Goal: Obtain resource: Download file/media

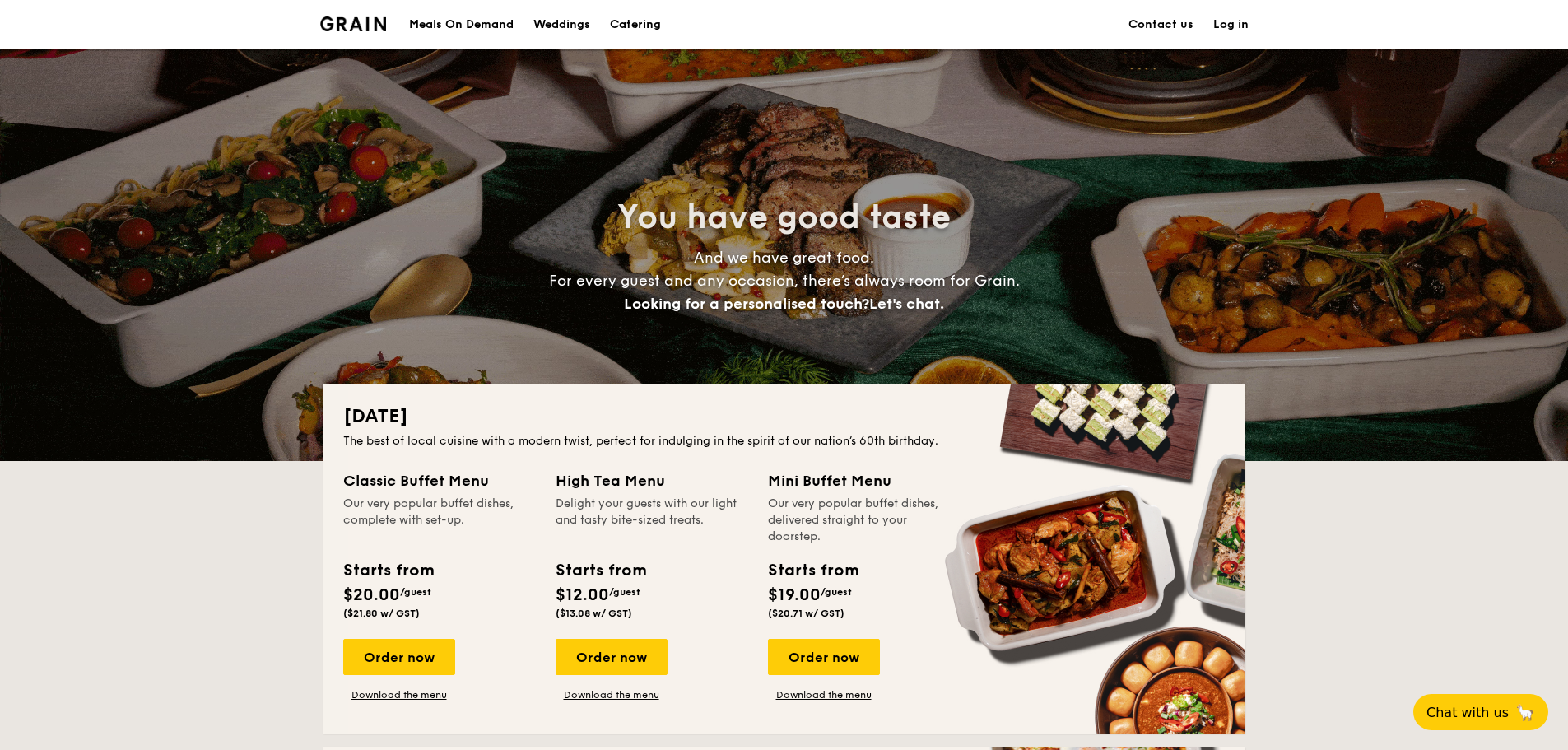
click at [740, 23] on section "Meals On Demand Weddings Catering Contact us Log in" at bounding box center [784, 25] width 928 height 50
click at [421, 20] on div "Meals On Demand" at bounding box center [461, 25] width 105 height 50
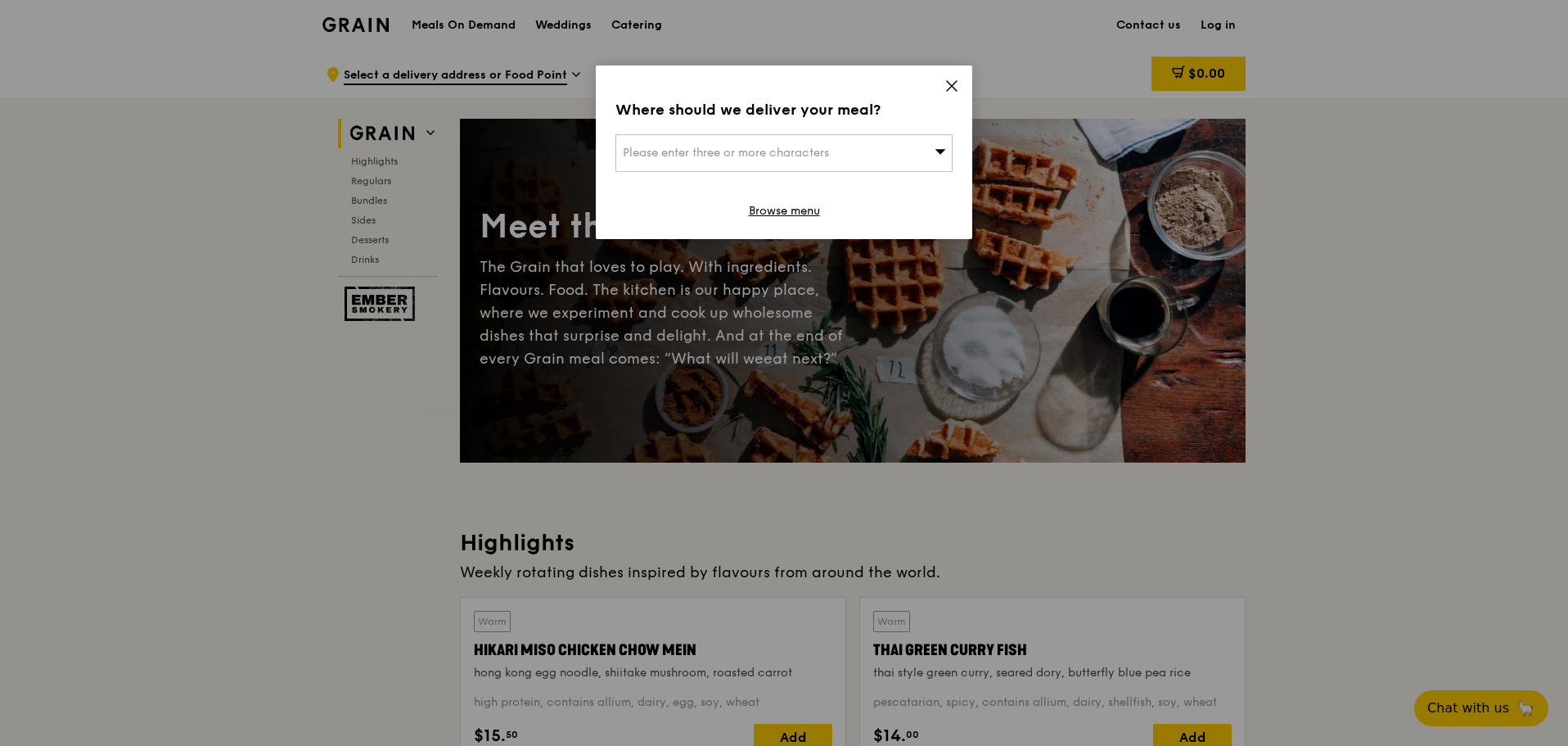
click at [957, 91] on icon at bounding box center [951, 86] width 10 height 10
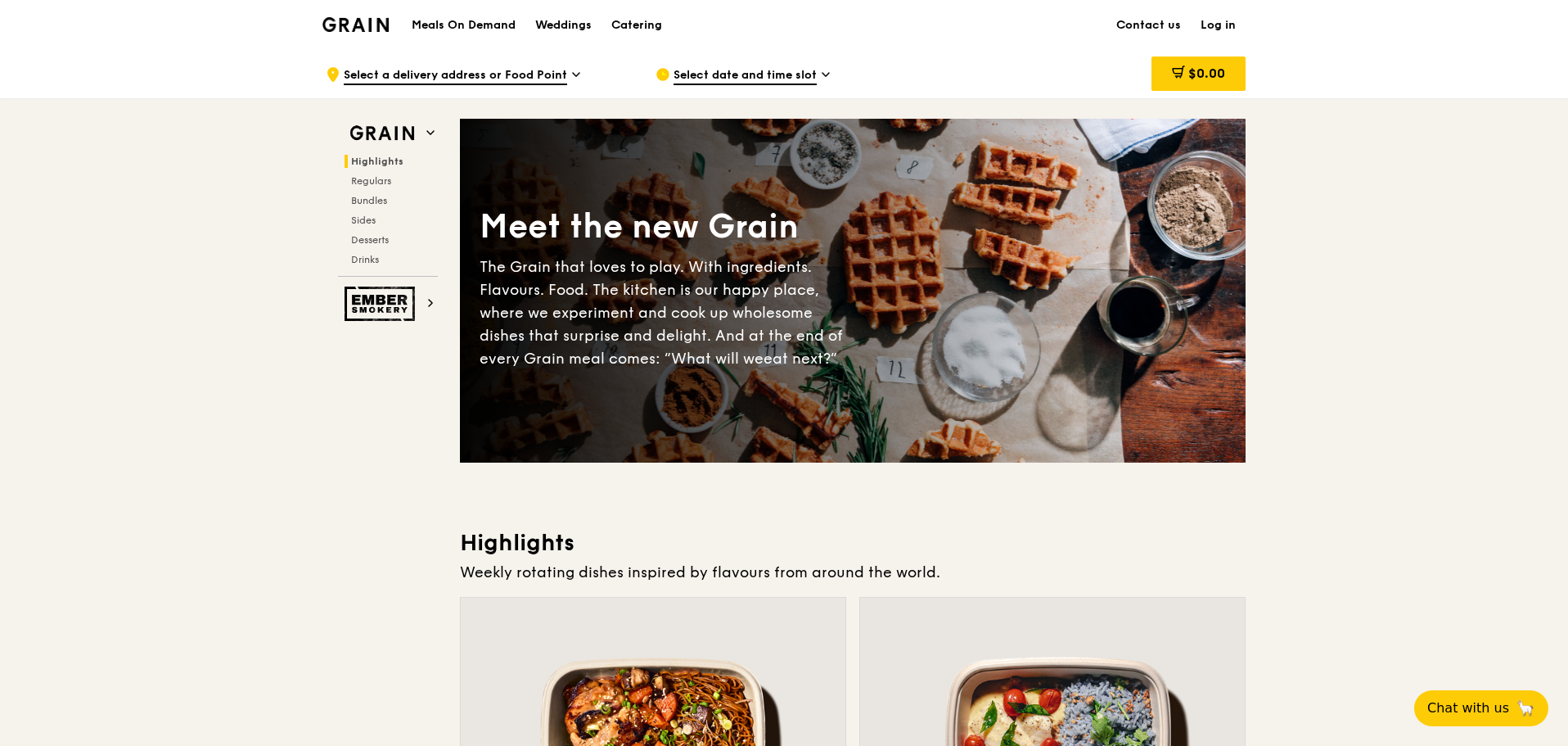
click at [572, 74] on icon at bounding box center [575, 74] width 8 height 15
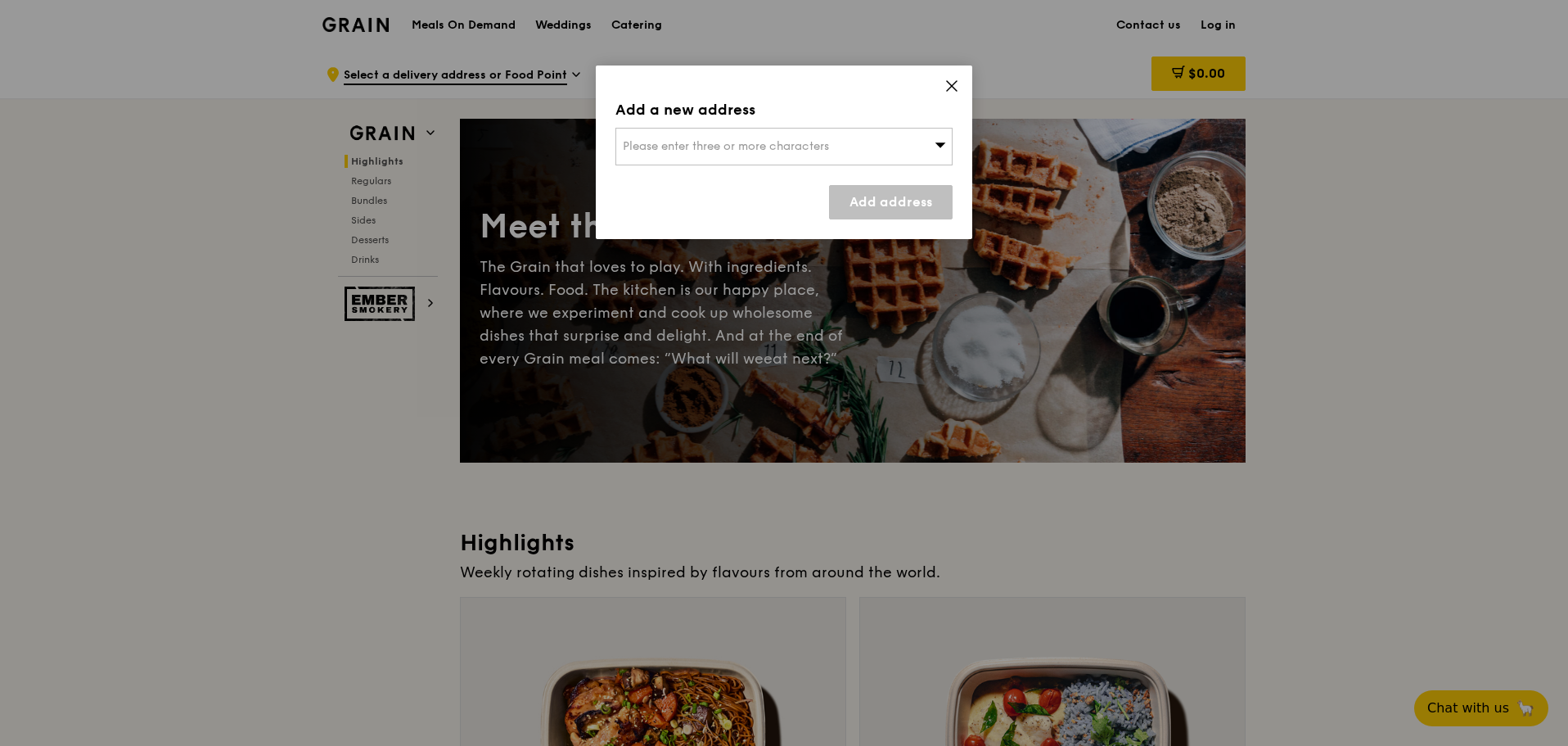
click at [960, 87] on div "Add a new address Please enter three or more characters Add address" at bounding box center [784, 152] width 377 height 174
click at [958, 89] on icon at bounding box center [951, 86] width 15 height 15
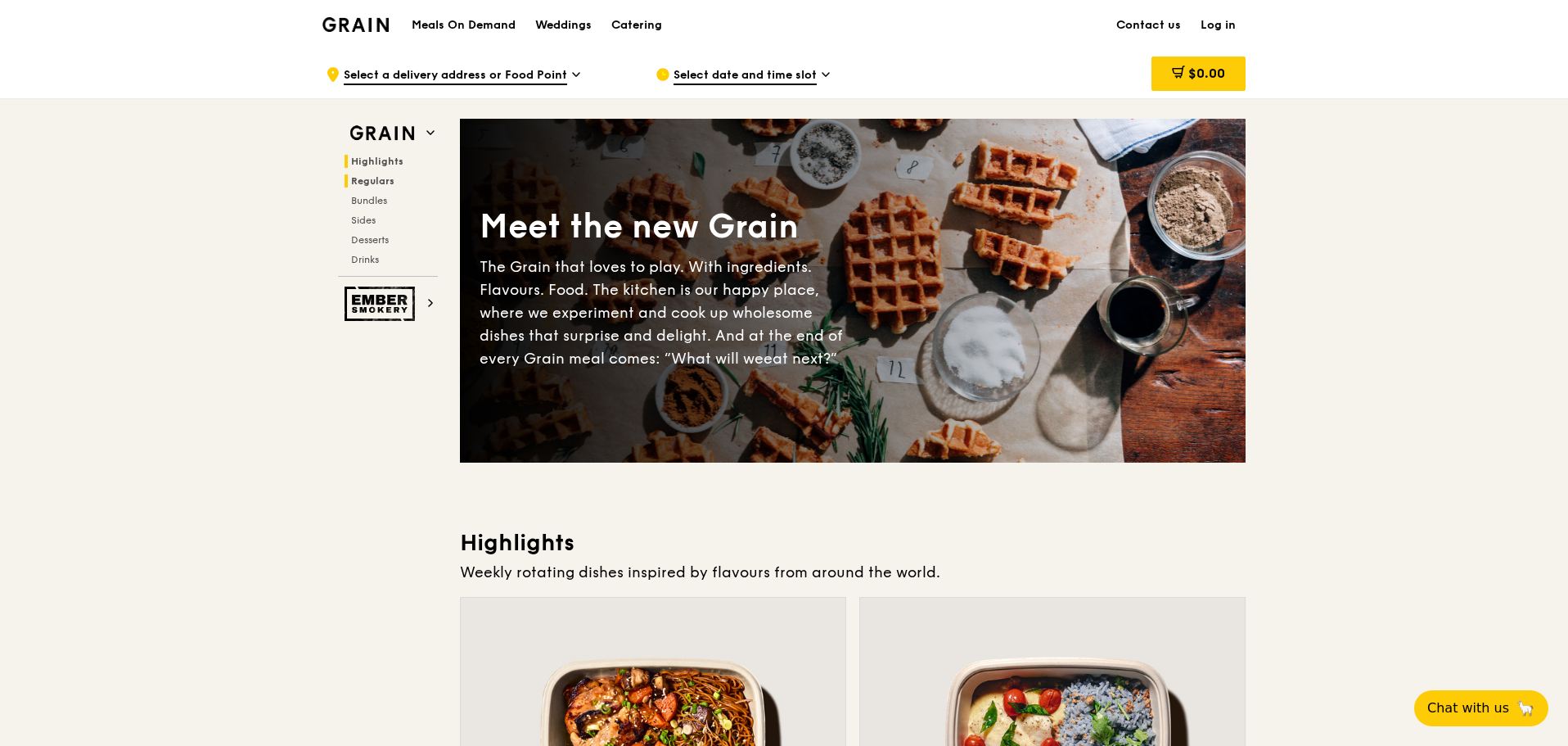
click at [403, 181] on h2 "Regulars" at bounding box center [391, 181] width 94 height 13
click at [639, 34] on div "Catering" at bounding box center [636, 26] width 50 height 49
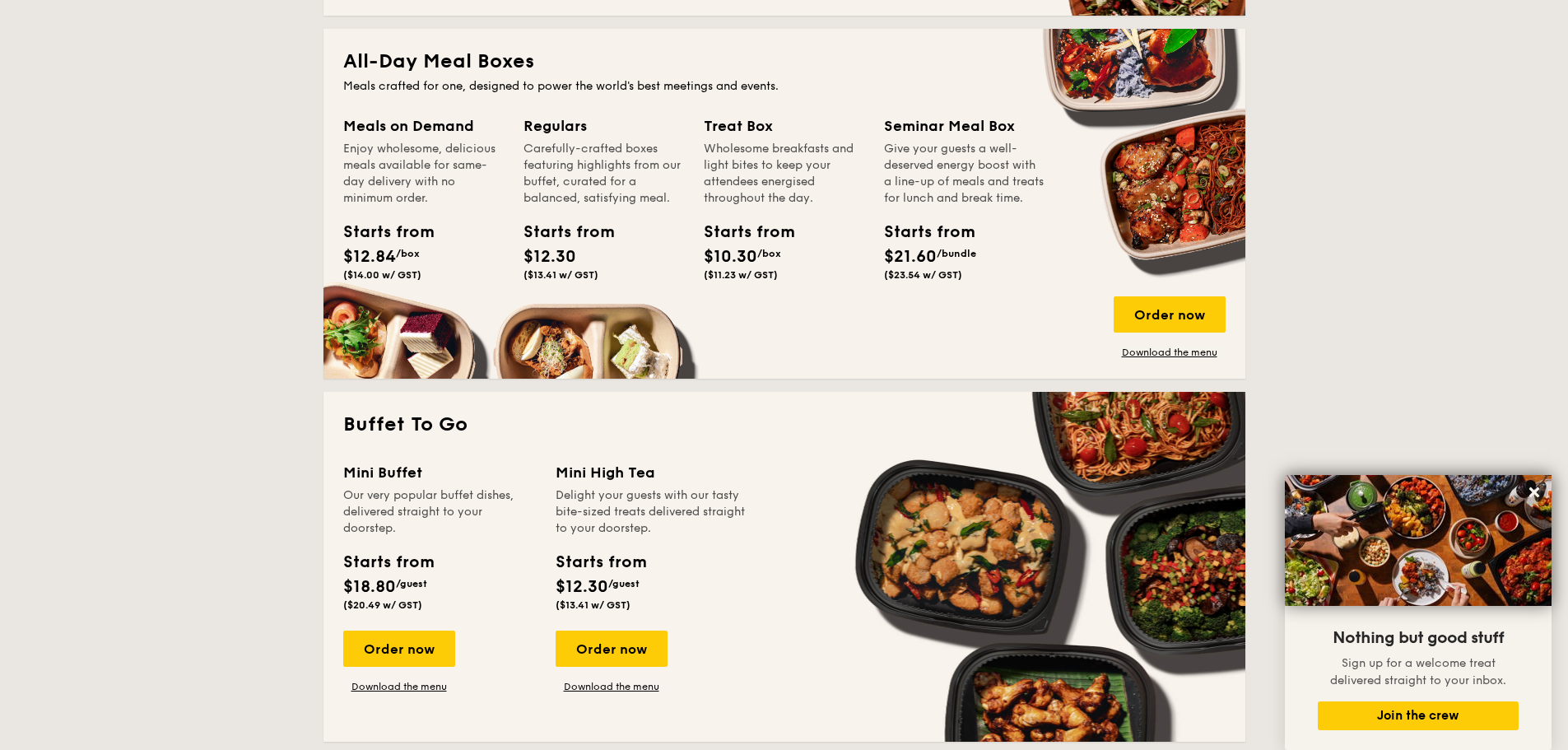
scroll to position [960, 0]
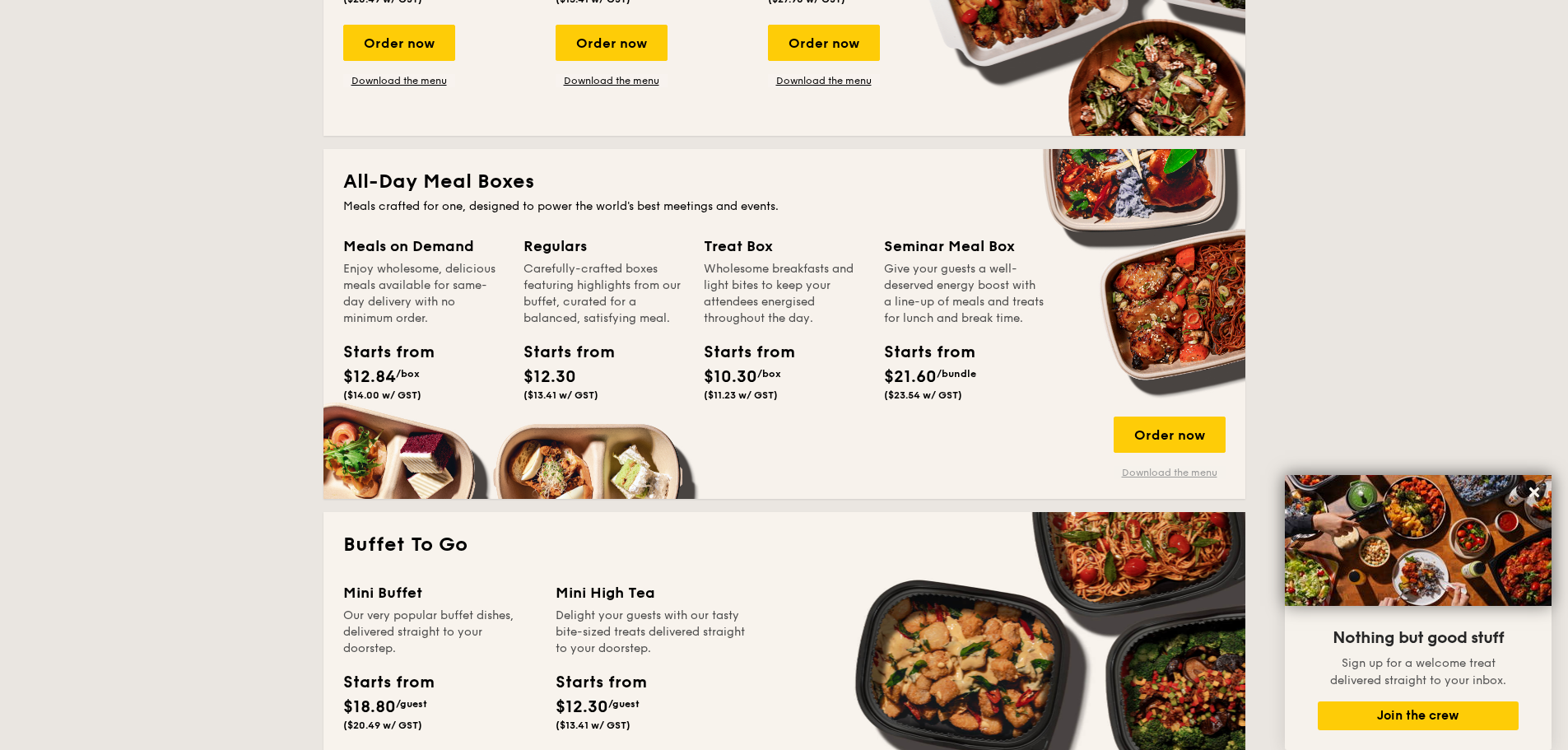
click at [1181, 469] on link "Download the menu" at bounding box center [1170, 472] width 112 height 13
